Goal: Transaction & Acquisition: Book appointment/travel/reservation

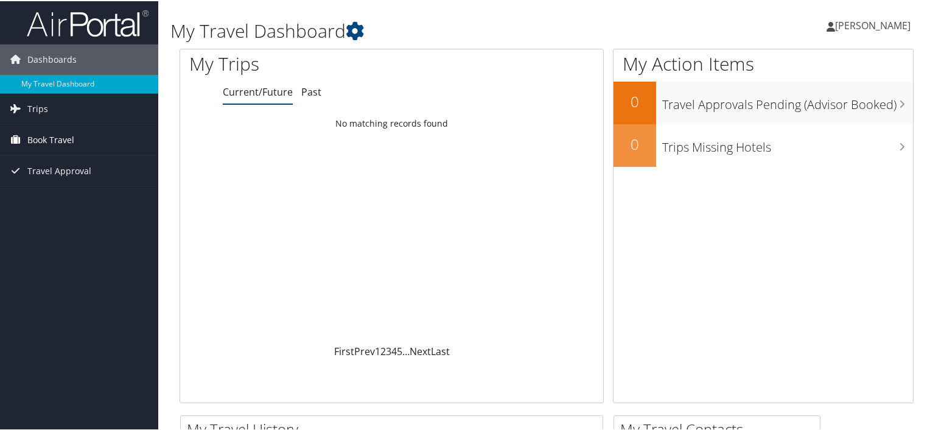
click at [47, 139] on span "Book Travel" at bounding box center [50, 139] width 47 height 30
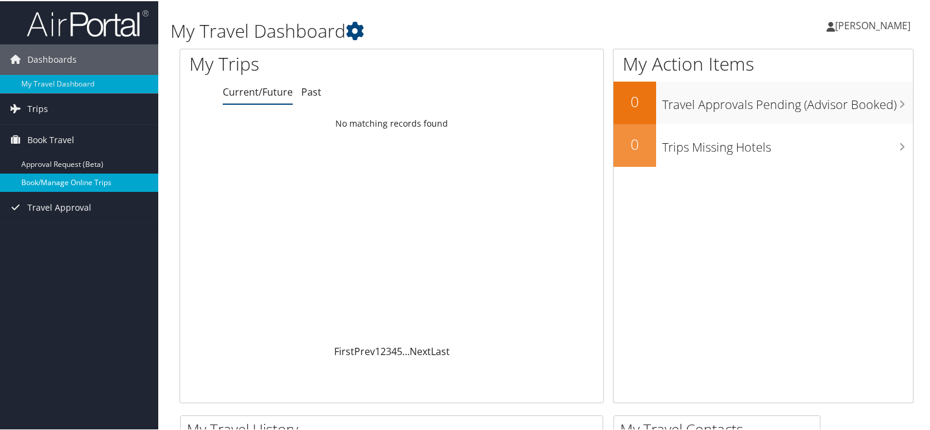
click at [50, 182] on link "Book/Manage Online Trips" at bounding box center [79, 181] width 158 height 18
